Goal: Navigation & Orientation: Find specific page/section

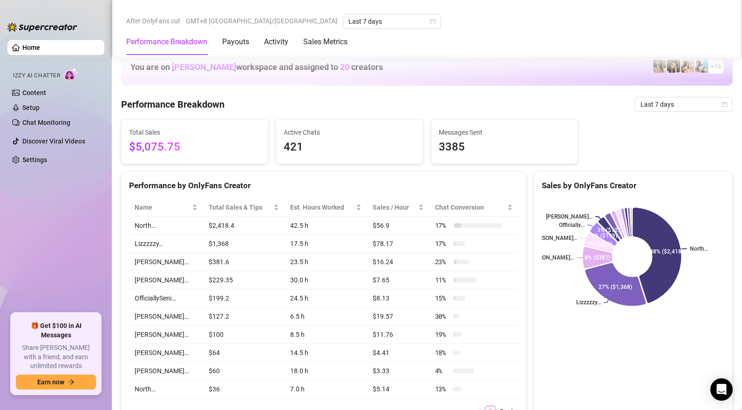
scroll to position [566, 0]
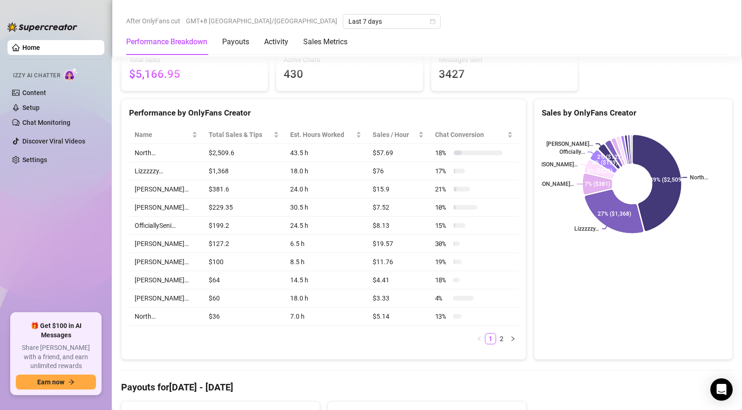
scroll to position [426, 0]
